Goal: Task Accomplishment & Management: Manage account settings

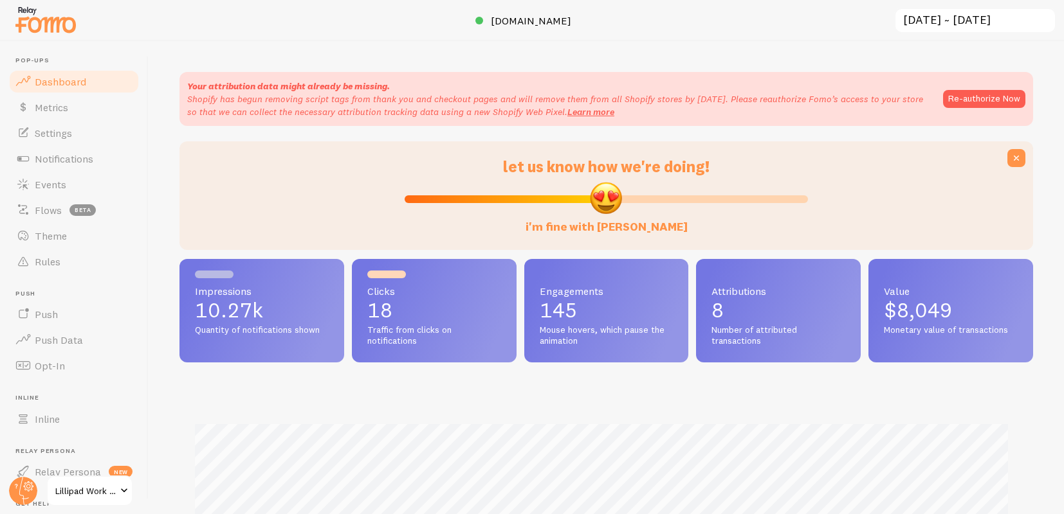
scroll to position [375, 0]
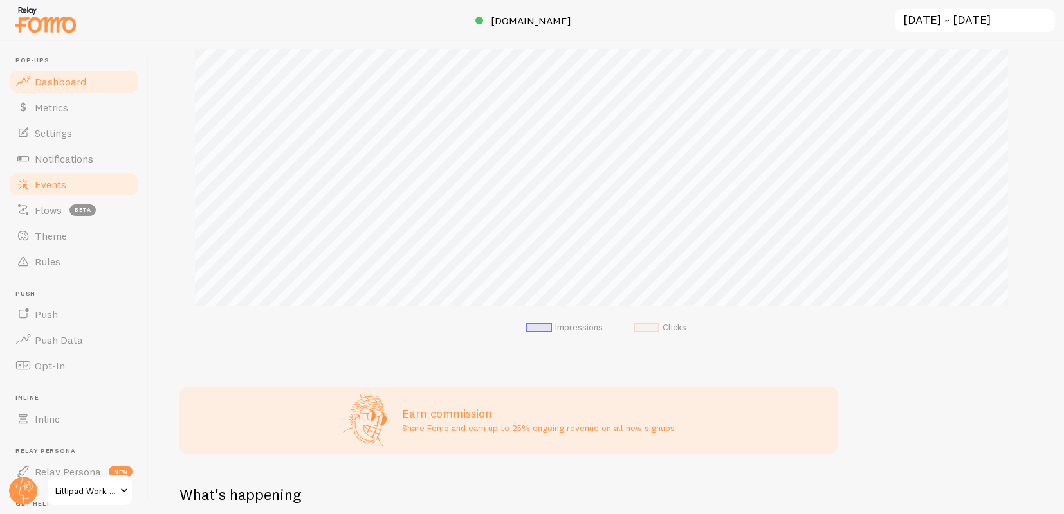
click at [63, 186] on span "Events" at bounding box center [51, 184] width 32 height 13
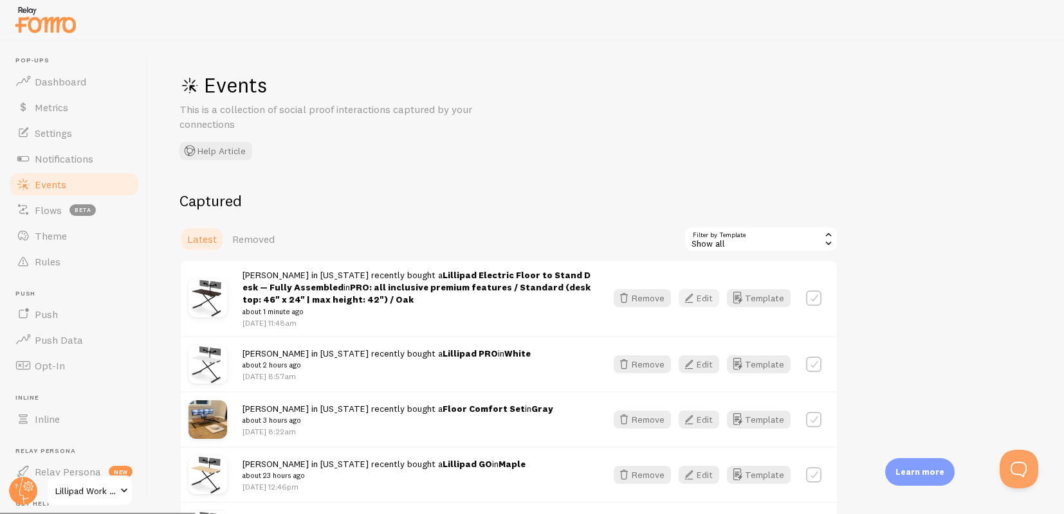
click at [690, 297] on icon "button" at bounding box center [688, 298] width 15 height 15
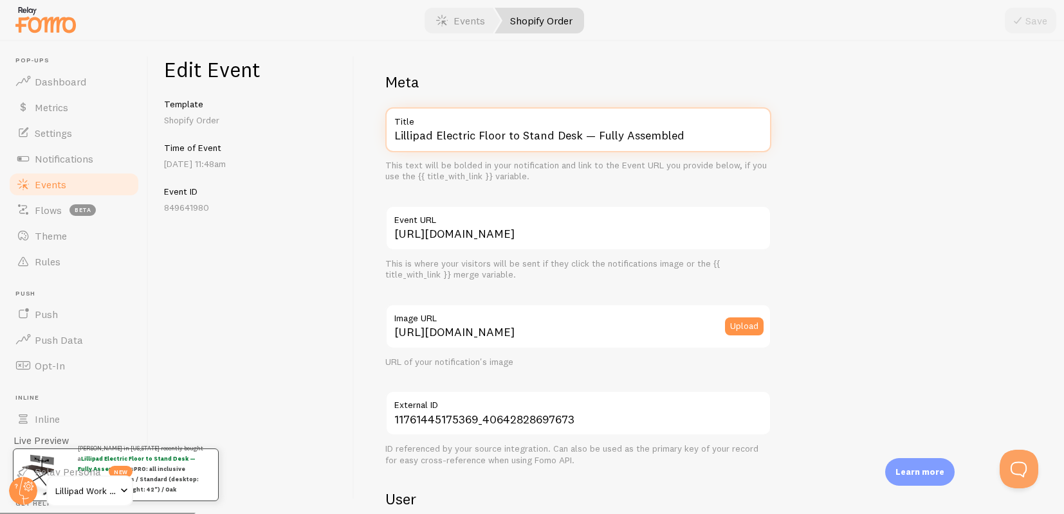
click at [437, 132] on input "Lillipad Electric Floor to Stand Desk — Fully Assembled" at bounding box center [578, 129] width 386 height 45
drag, startPoint x: 437, startPoint y: 132, endPoint x: 543, endPoint y: 163, distance: 110.9
click at [543, 163] on div "Lillipad Electric Floor to Stand Desk — Fully Assembled Title This text will be…" at bounding box center [578, 144] width 386 height 75
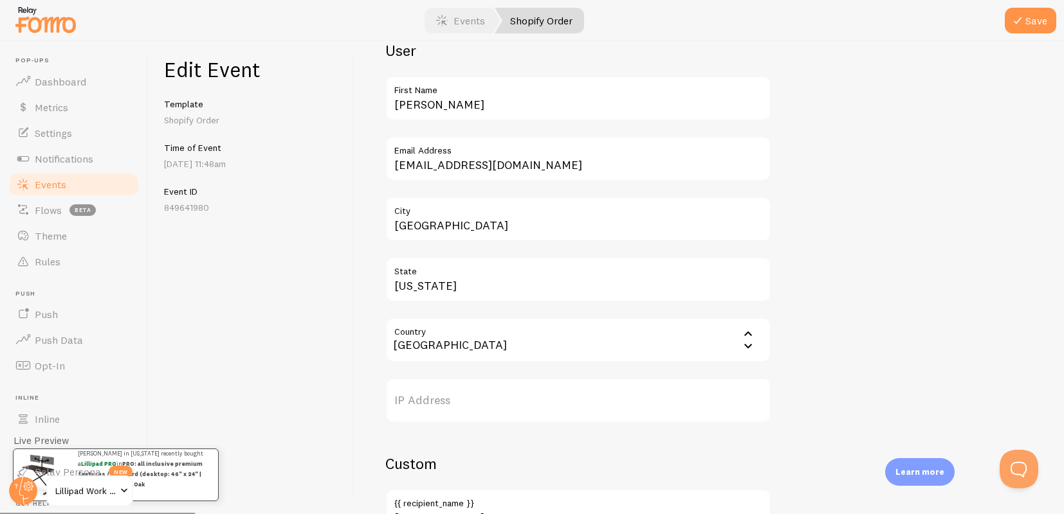
scroll to position [735, 0]
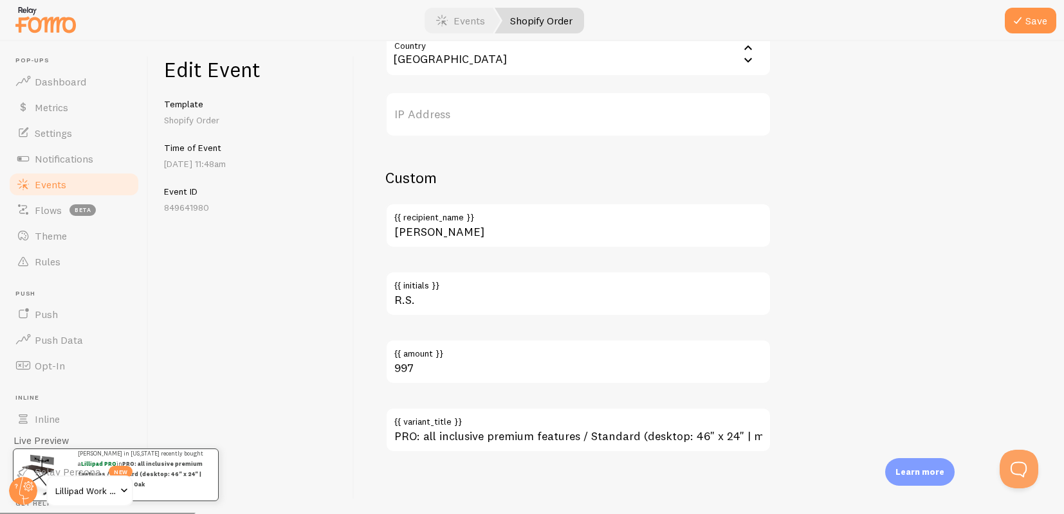
type input "Lillipad PRO"
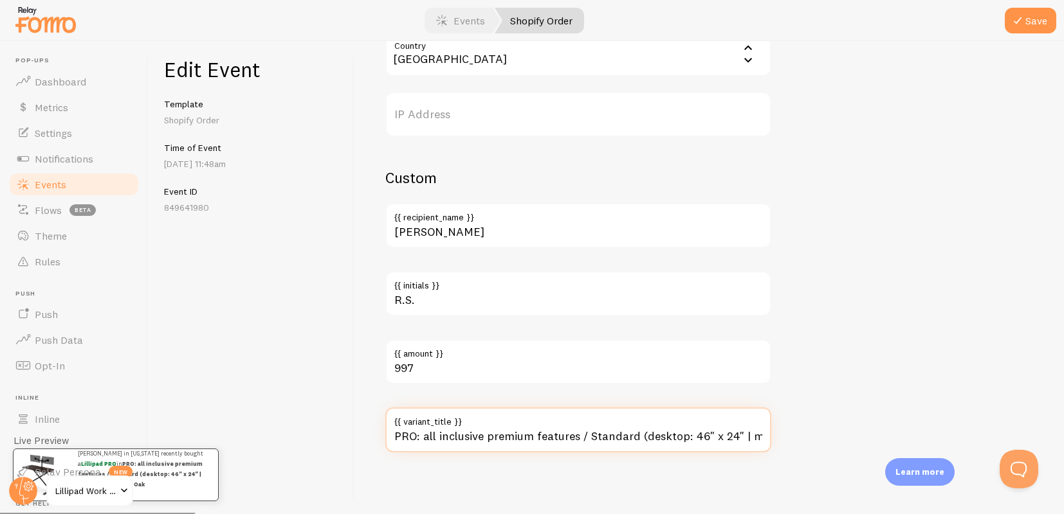
click at [503, 437] on input "PRO: all inclusive premium features / Standard (desktop: 46" x 24" | max height…" at bounding box center [578, 430] width 386 height 45
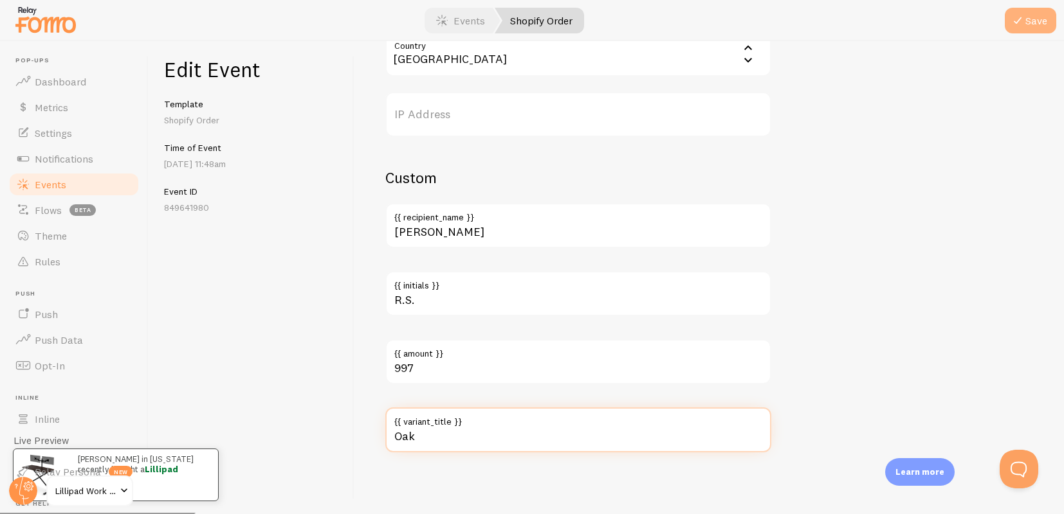
type input "Oak"
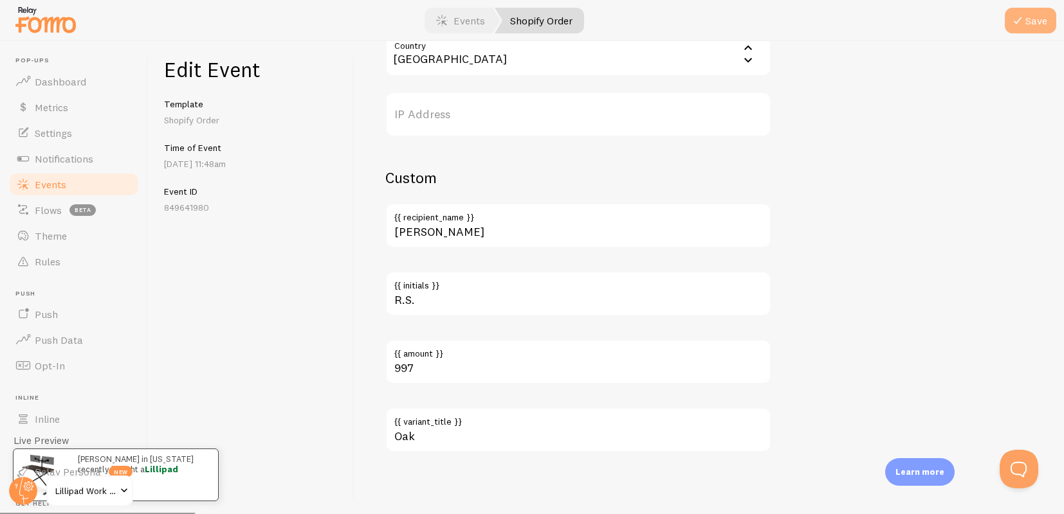
click at [1024, 24] on icon "submit" at bounding box center [1017, 20] width 15 height 15
